Goal: Task Accomplishment & Management: Use online tool/utility

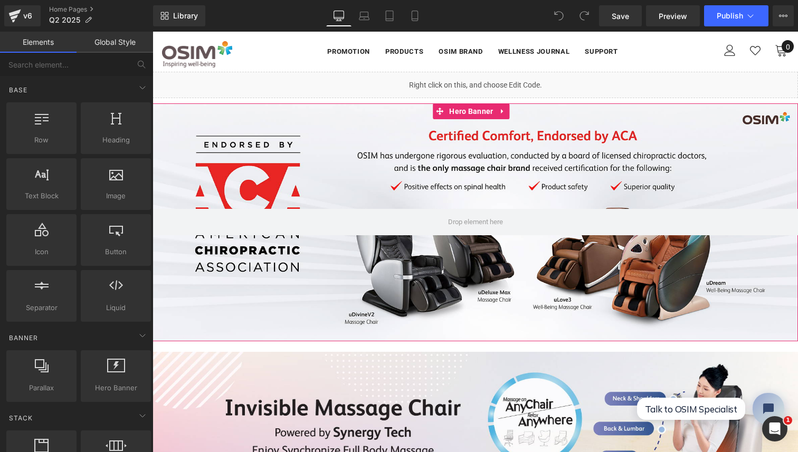
click at [381, 290] on div at bounding box center [474, 222] width 645 height 238
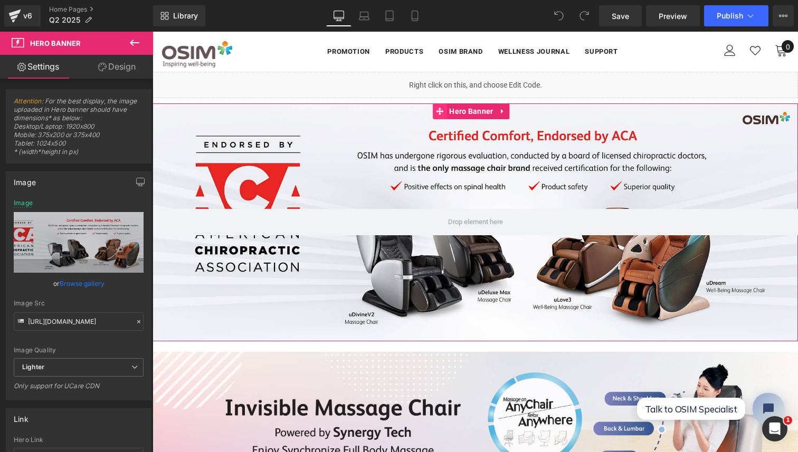
click at [440, 110] on icon at bounding box center [439, 111] width 7 height 7
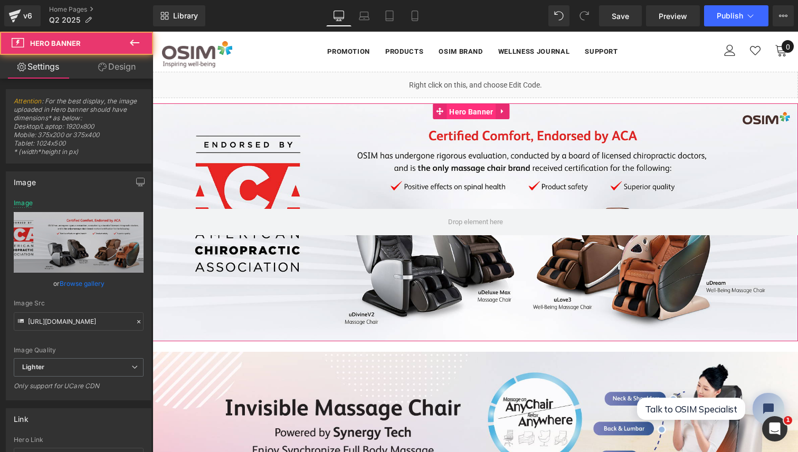
click at [465, 110] on span "Hero Banner" at bounding box center [470, 112] width 49 height 16
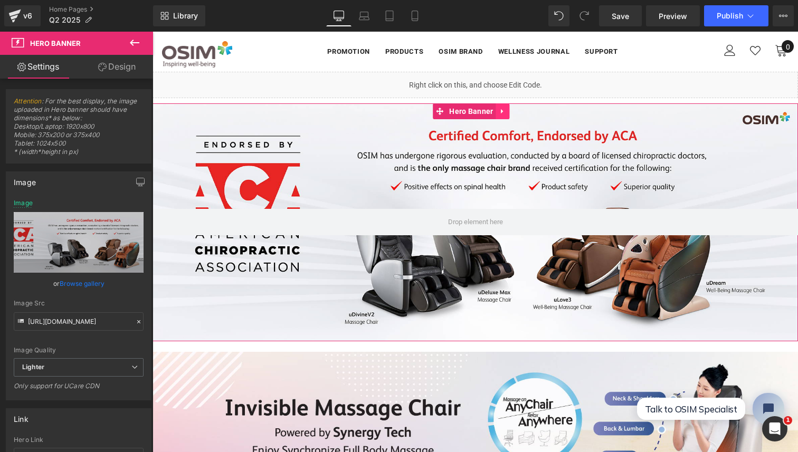
click at [501, 109] on icon at bounding box center [502, 111] width 2 height 5
click at [492, 108] on icon at bounding box center [495, 111] width 7 height 7
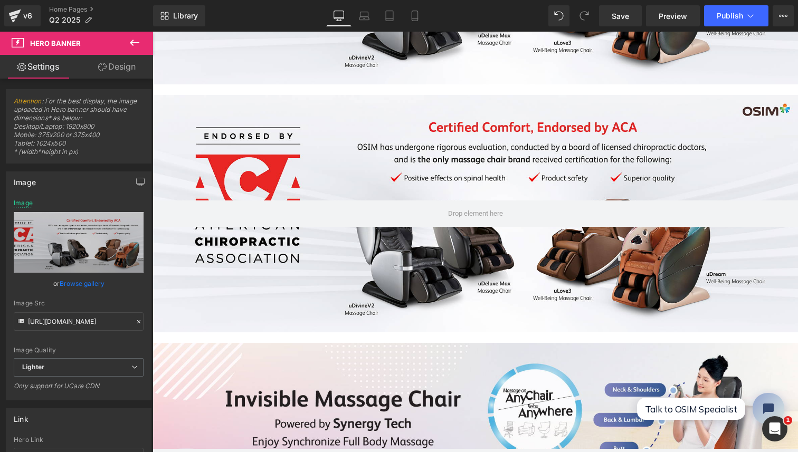
scroll to position [275, 0]
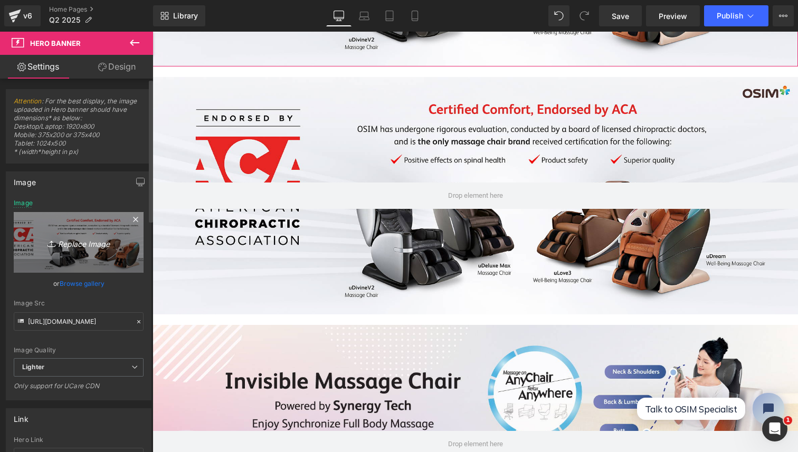
click at [104, 249] on link "Replace Image" at bounding box center [79, 242] width 130 height 61
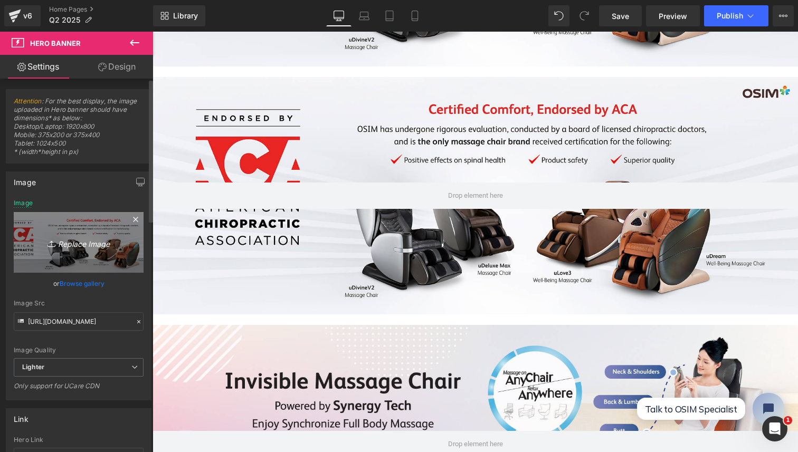
type input "C:\fakepath\Web Banner- HSA approved_uLove3 Black talent.jpg"
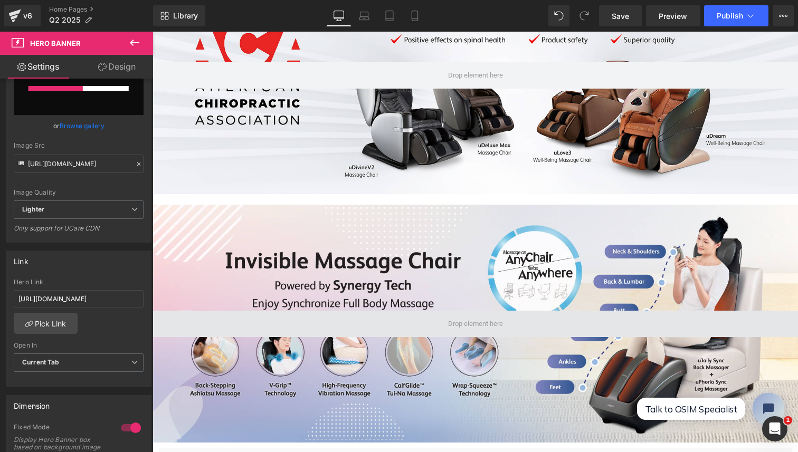
scroll to position [171, 0]
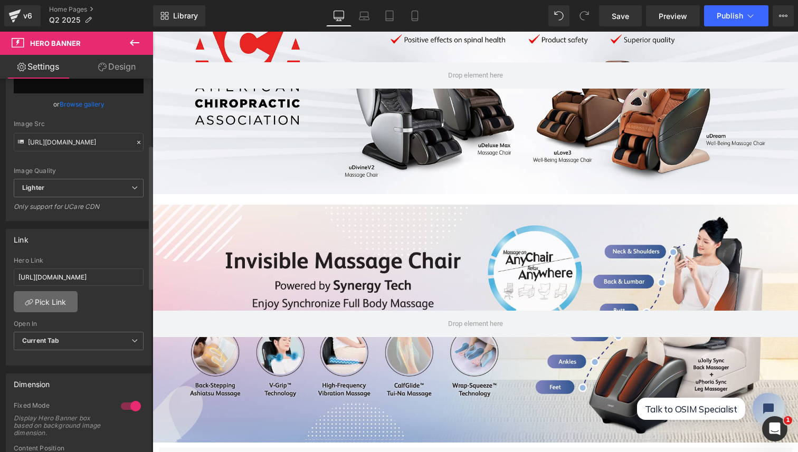
click at [58, 303] on link "Pick Link" at bounding box center [46, 301] width 64 height 21
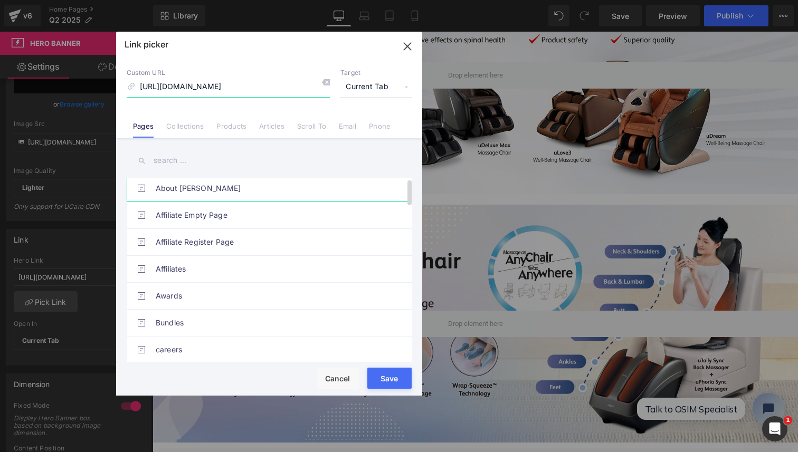
scroll to position [4, 0]
click at [0, 0] on span "Current Tab" at bounding box center [0, 0] width 0 height 0
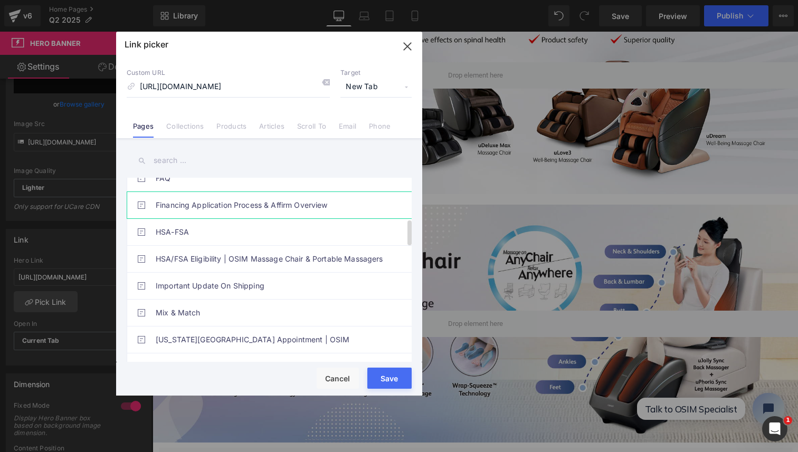
scroll to position [310, 0]
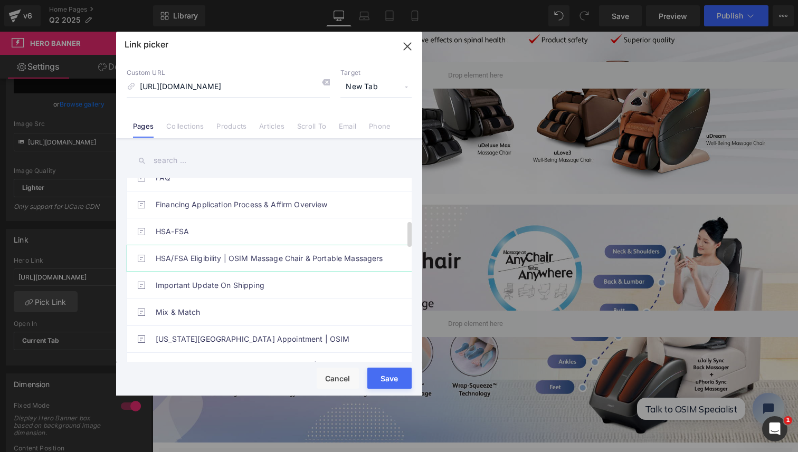
click at [0, 0] on link "HSA/FSA Eligibility | OSIM Massage Chair & Portable Massagers" at bounding box center [0, 0] width 0 height 0
type input "/pages/hsa-fsa-eligibility"
click at [0, 0] on button "Save" at bounding box center [0, 0] width 0 height 0
type input "/pages/hsa-fsa-eligibility"
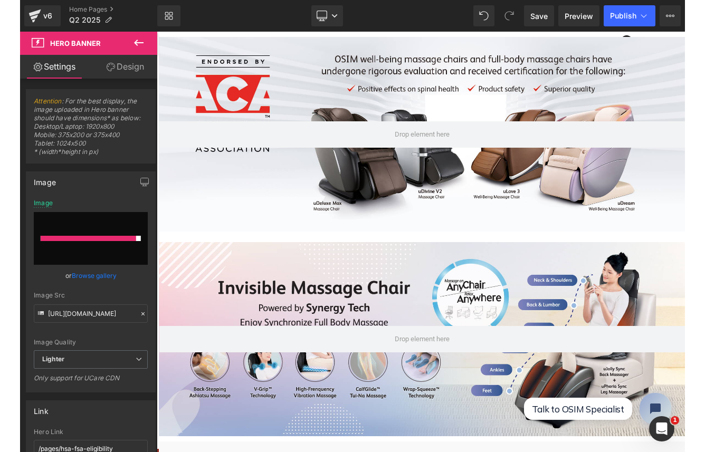
scroll to position [258, 0]
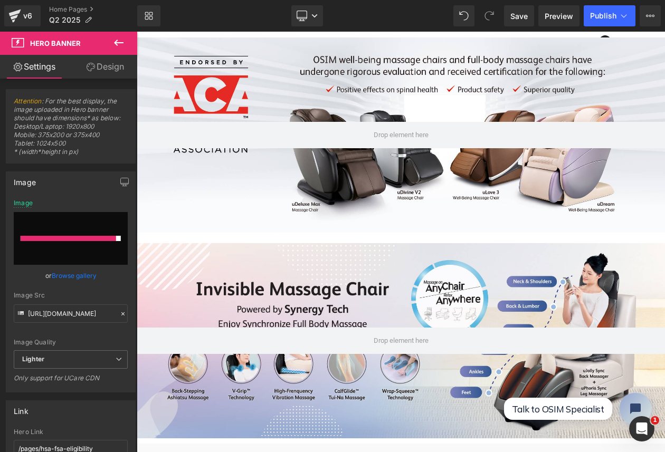
click at [124, 42] on icon at bounding box center [118, 42] width 13 height 13
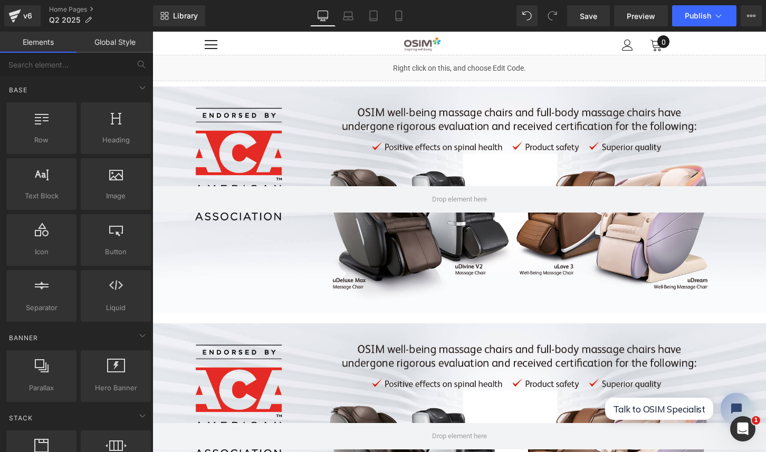
scroll to position [0, 0]
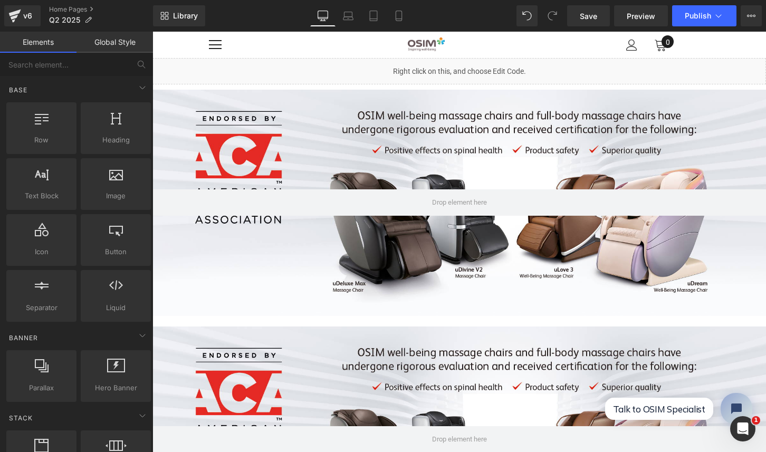
click at [357, 257] on div at bounding box center [459, 203] width 614 height 226
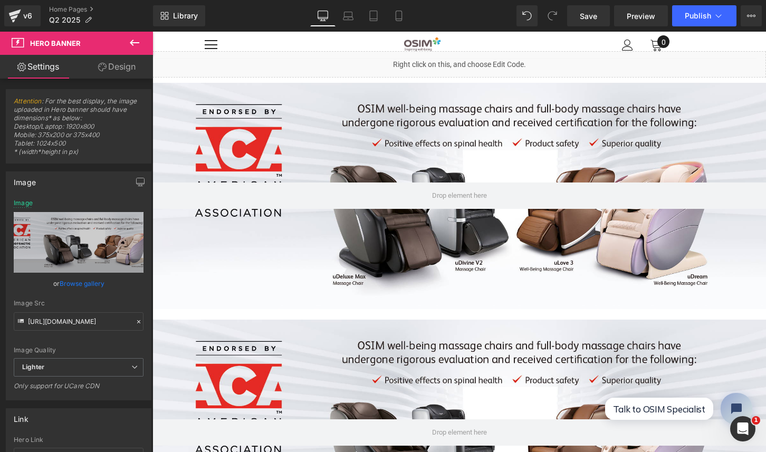
click at [321, 349] on div at bounding box center [459, 433] width 614 height 226
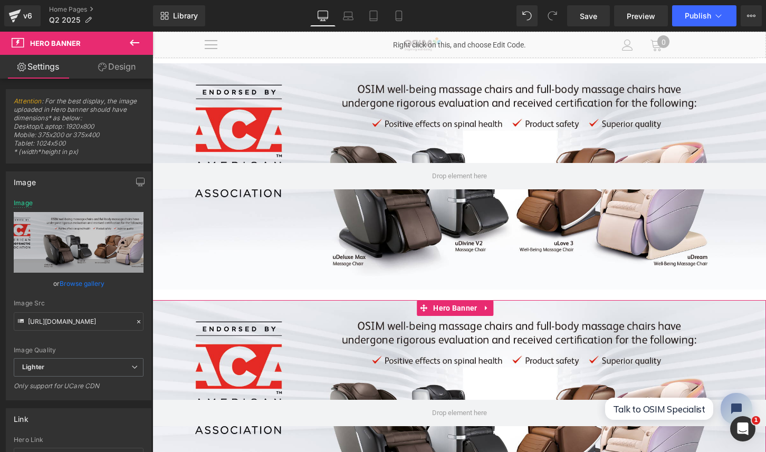
click at [314, 330] on div at bounding box center [459, 413] width 614 height 226
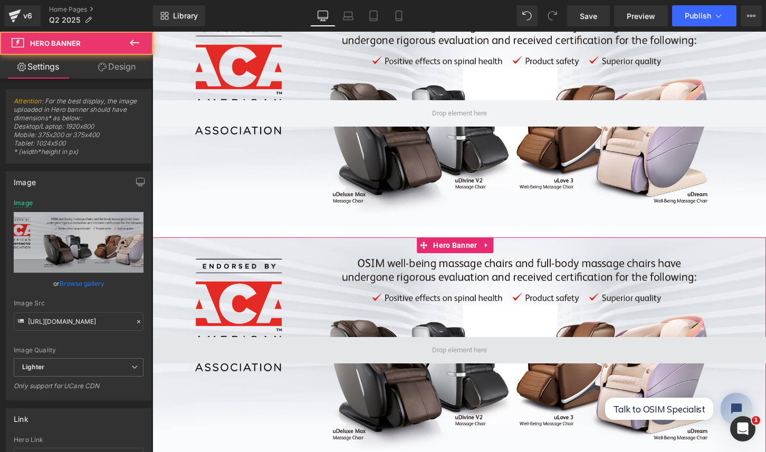
scroll to position [98, 0]
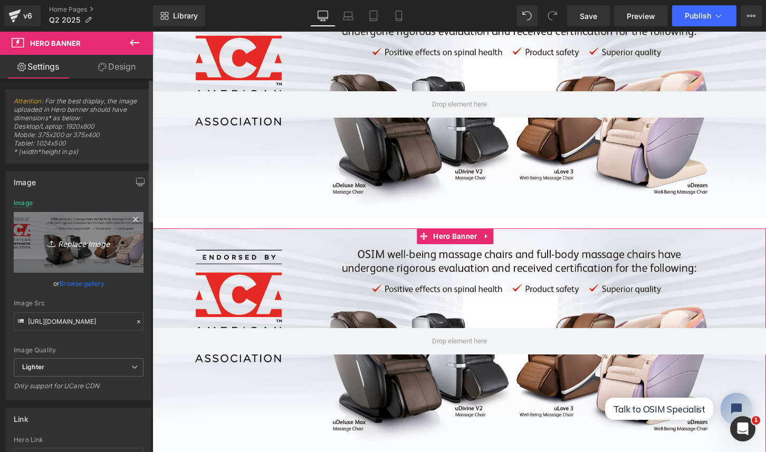
click at [83, 245] on icon "Replace Image" at bounding box center [78, 242] width 84 height 13
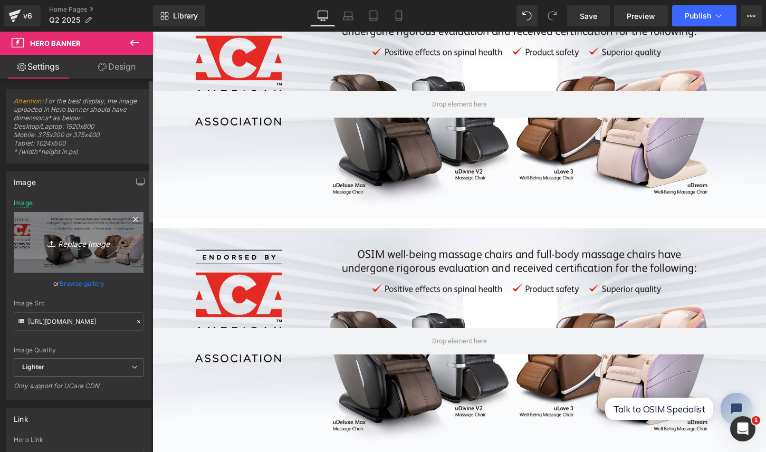
type input "C:\fakepath\Web Banner- HSA approved_uLove3 Black talent.jpg"
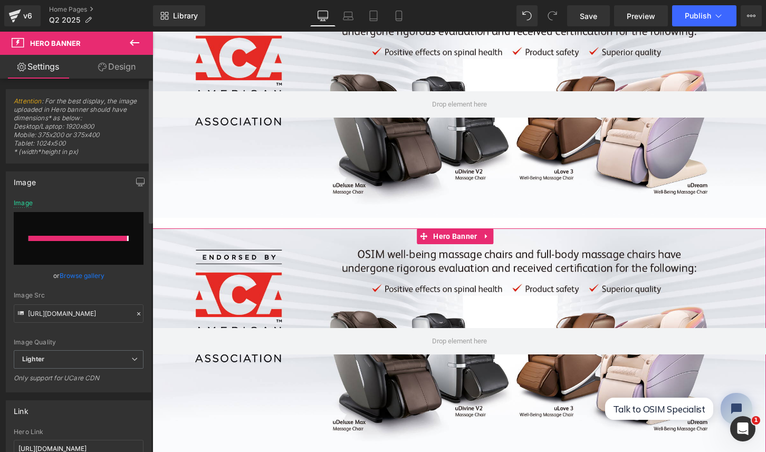
type input "[URL][DOMAIN_NAME]"
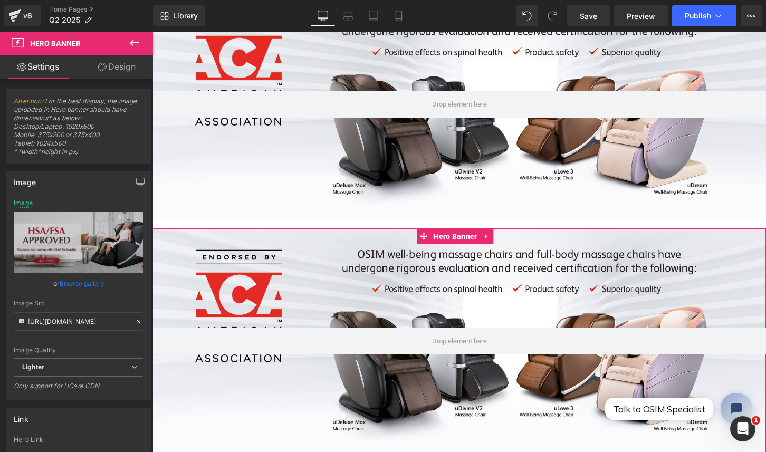
scroll to position [0, 0]
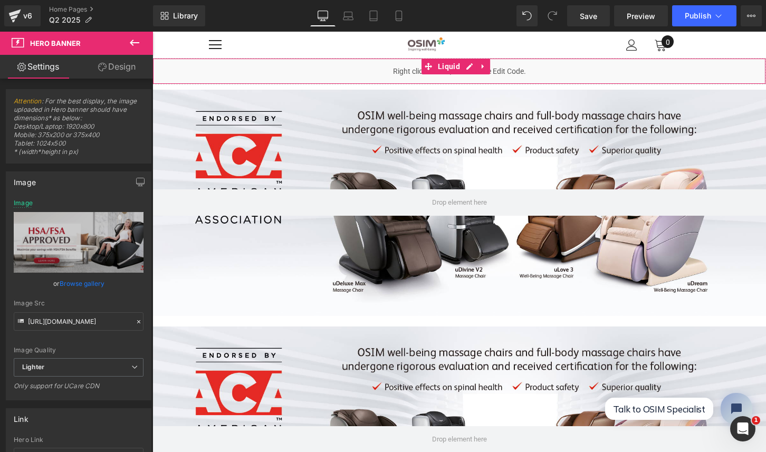
click at [290, 74] on div "Liquid" at bounding box center [459, 71] width 614 height 26
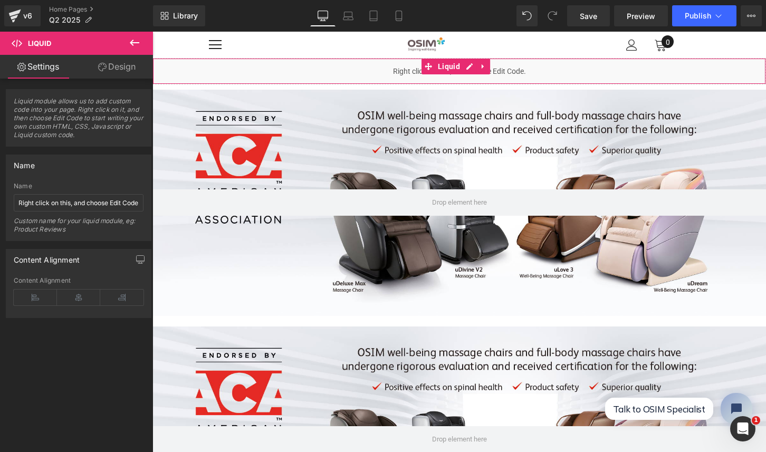
click at [129, 66] on link "Design" at bounding box center [117, 67] width 76 height 24
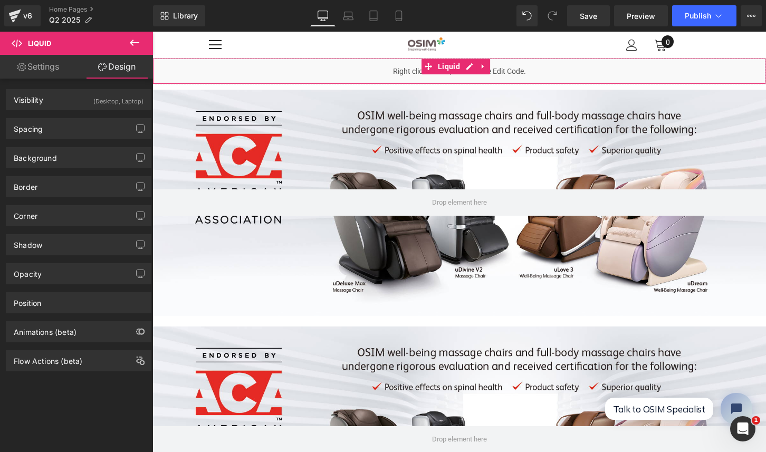
click at [43, 66] on link "Settings" at bounding box center [38, 67] width 76 height 24
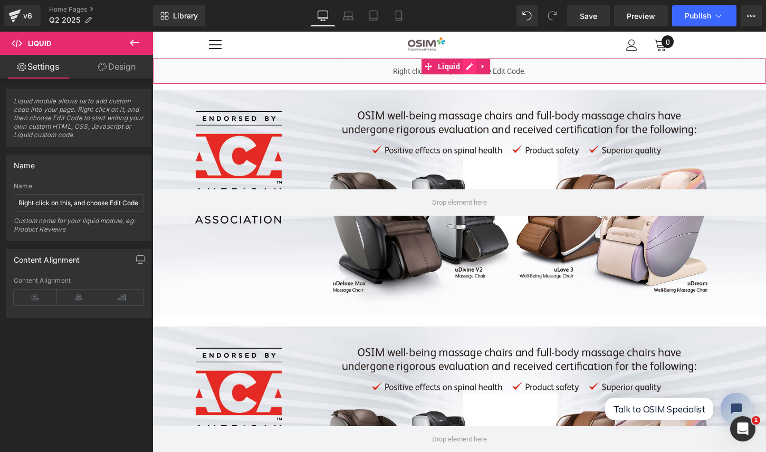
click at [470, 65] on link at bounding box center [470, 67] width 14 height 16
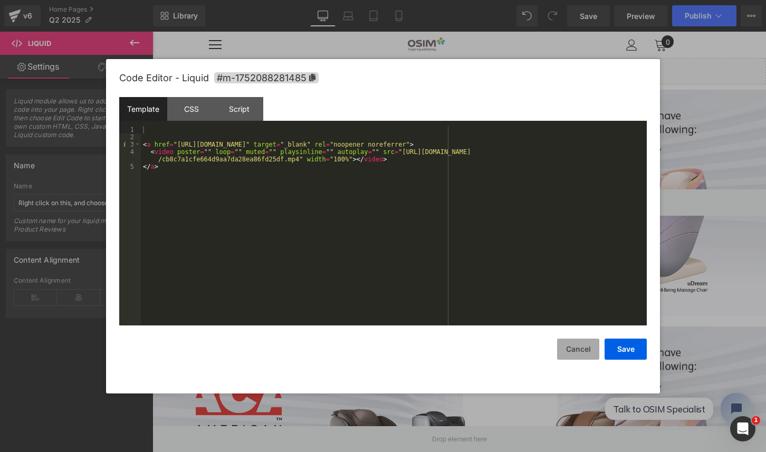
click at [570, 348] on button "Cancel" at bounding box center [578, 349] width 42 height 21
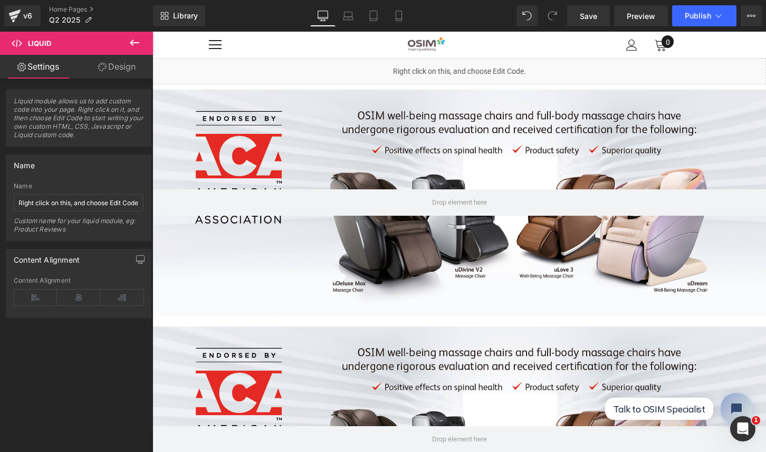
click at [248, 73] on div "Liquid" at bounding box center [459, 71] width 614 height 26
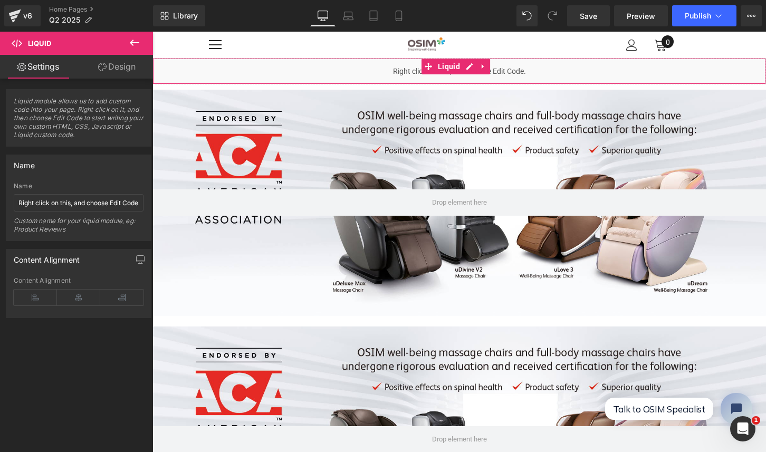
click at [110, 70] on link "Design" at bounding box center [117, 67] width 76 height 24
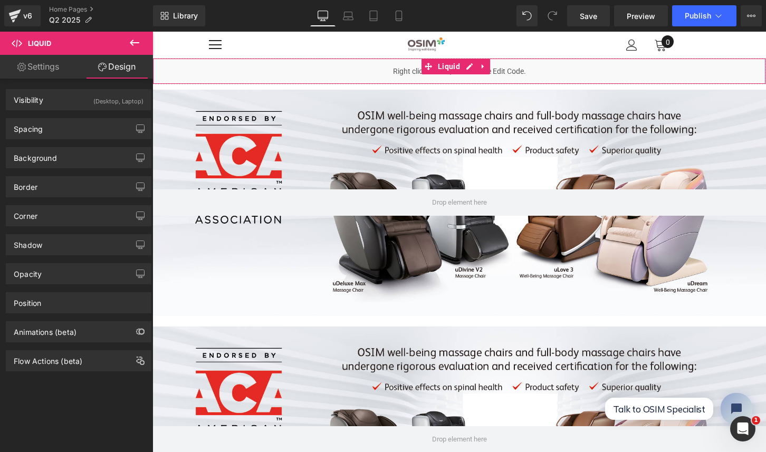
click at [51, 70] on link "Settings" at bounding box center [38, 67] width 76 height 24
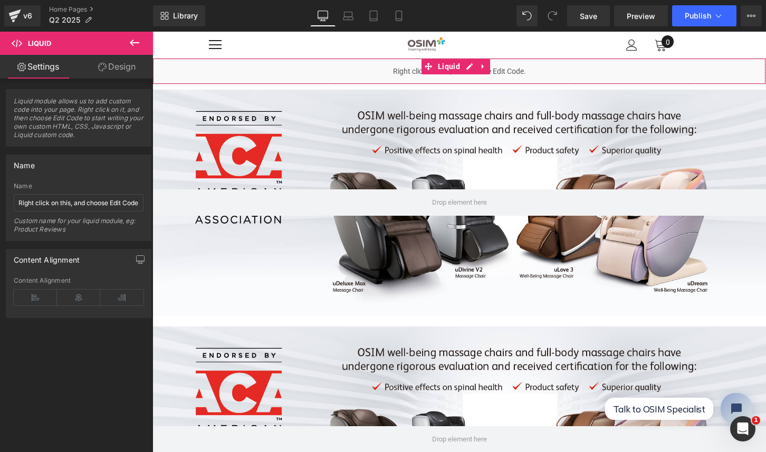
click at [105, 70] on link "Design" at bounding box center [117, 67] width 76 height 24
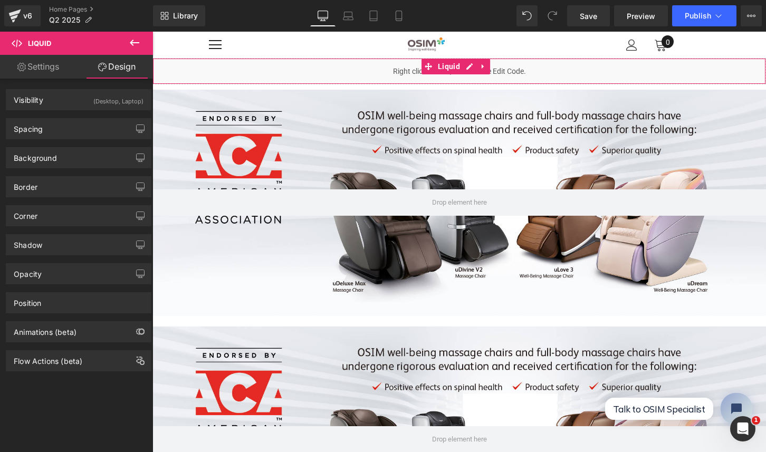
click at [50, 74] on link "Settings" at bounding box center [38, 67] width 76 height 24
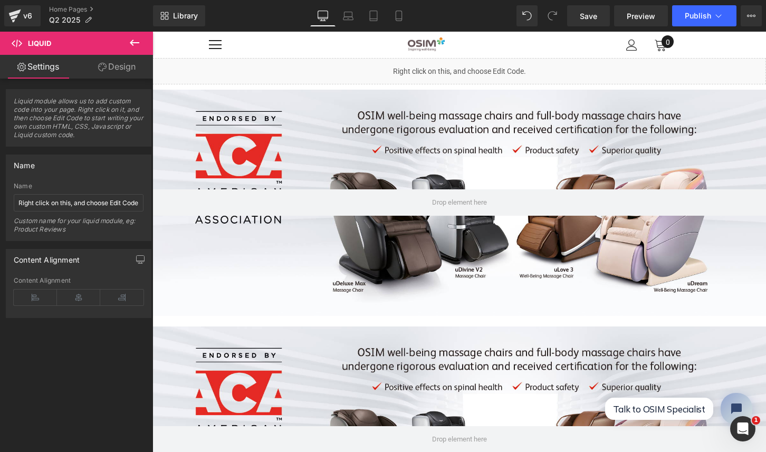
click at [330, 365] on div at bounding box center [459, 440] width 614 height 226
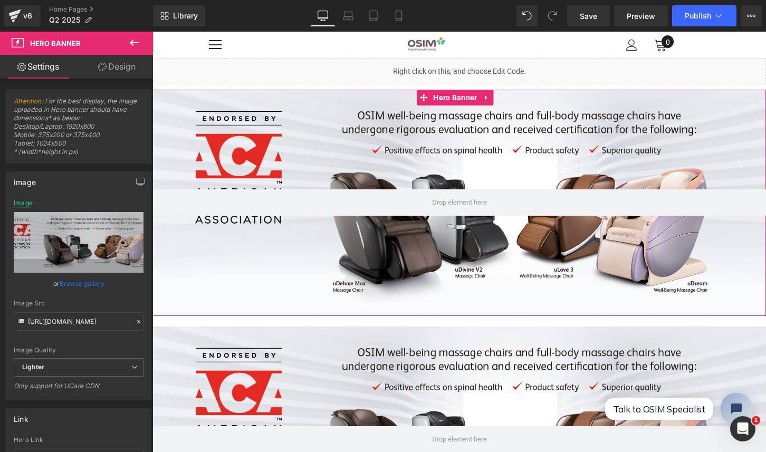
click at [325, 250] on div at bounding box center [459, 203] width 614 height 226
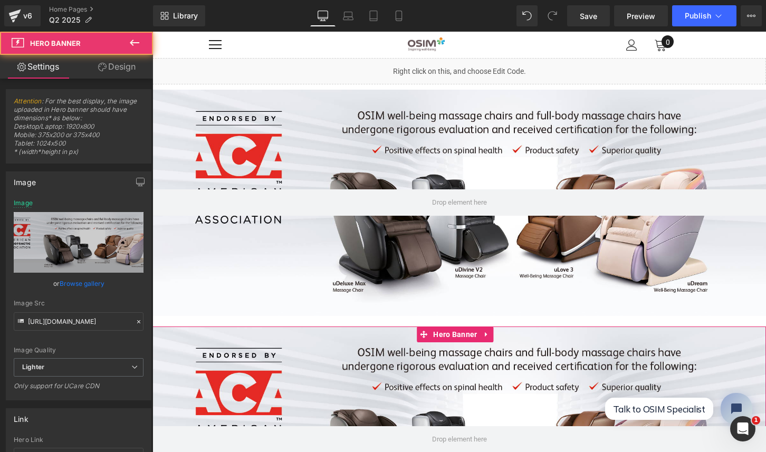
click at [302, 355] on div at bounding box center [459, 440] width 614 height 226
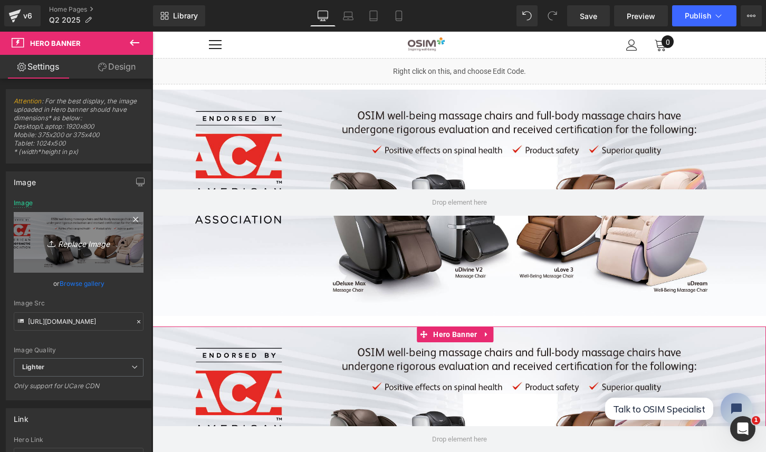
click at [83, 248] on icon "Replace Image" at bounding box center [78, 242] width 84 height 13
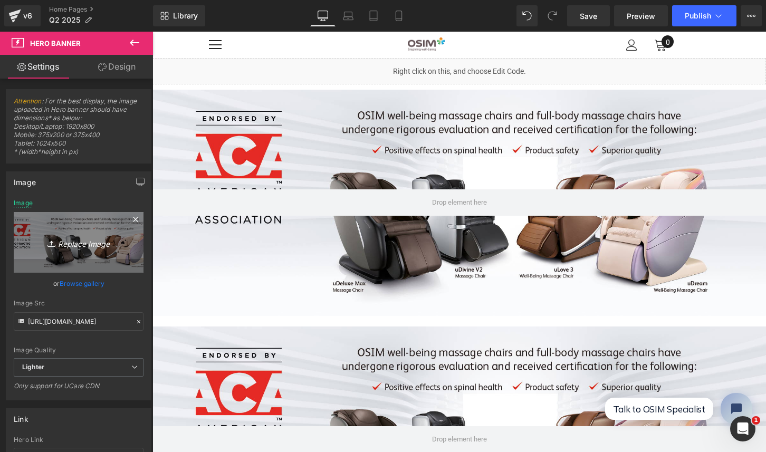
type input "C:\fakepath\Web Banner- HSA approved_uLove3 Black talent.jpg"
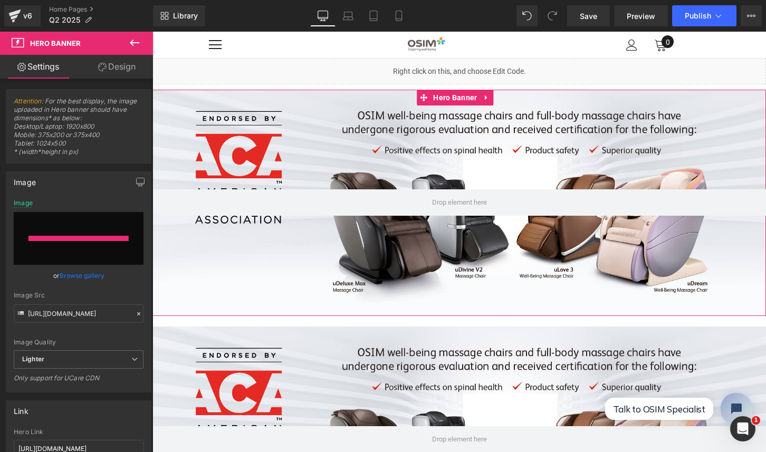
type input "[URL][DOMAIN_NAME]"
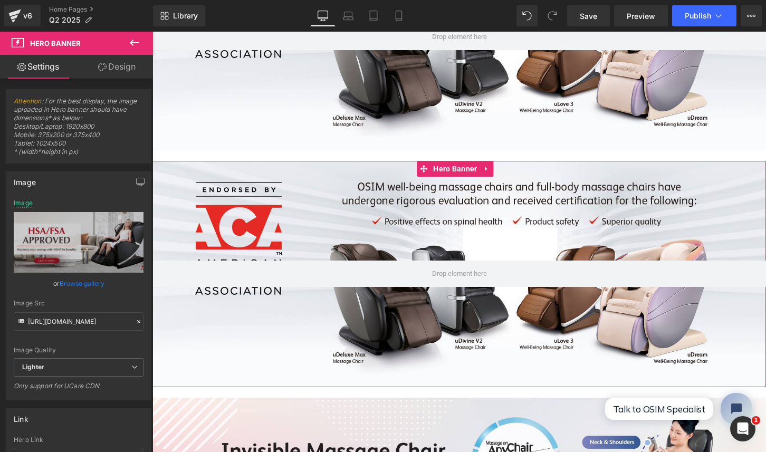
scroll to position [165, 0]
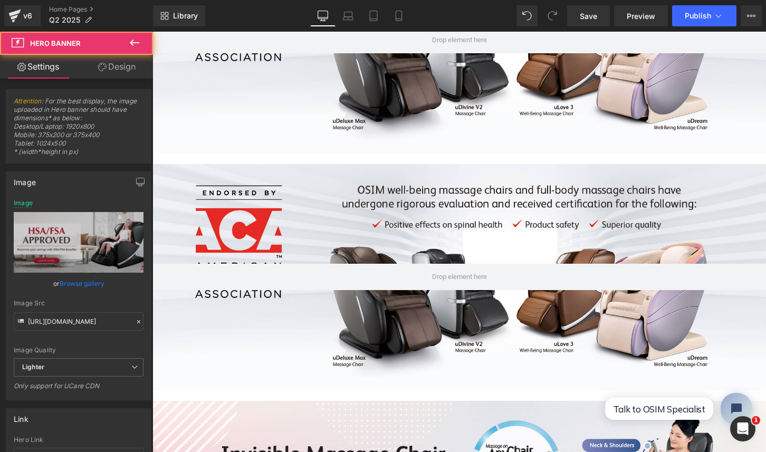
click at [331, 197] on div at bounding box center [459, 277] width 614 height 226
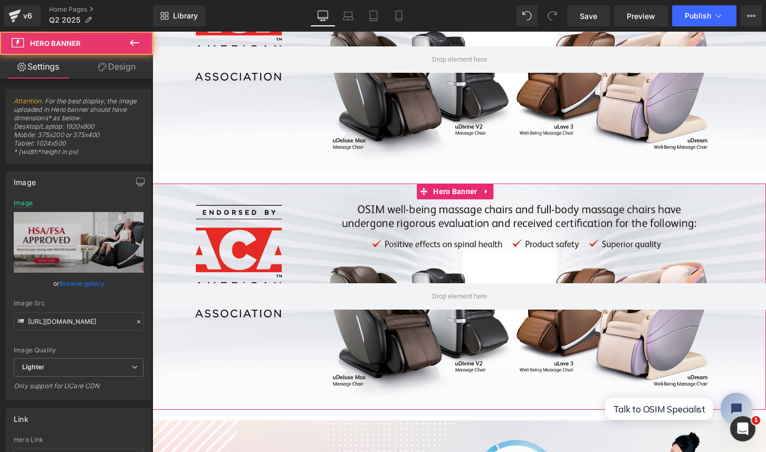
scroll to position [141, 0]
